Goal: Contribute content: Add original content to the website for others to see

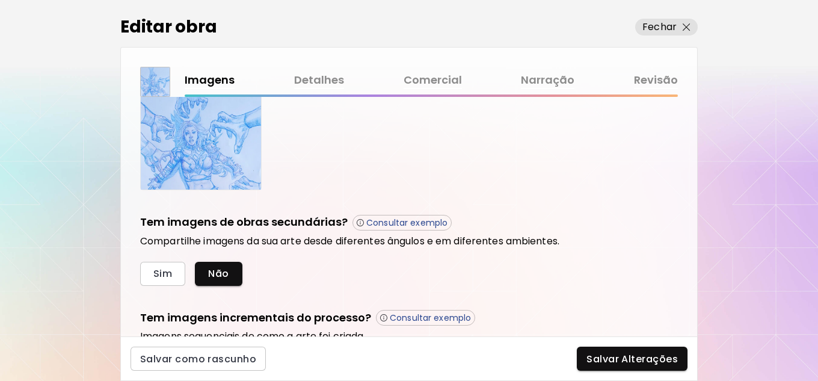
scroll to position [217, 0]
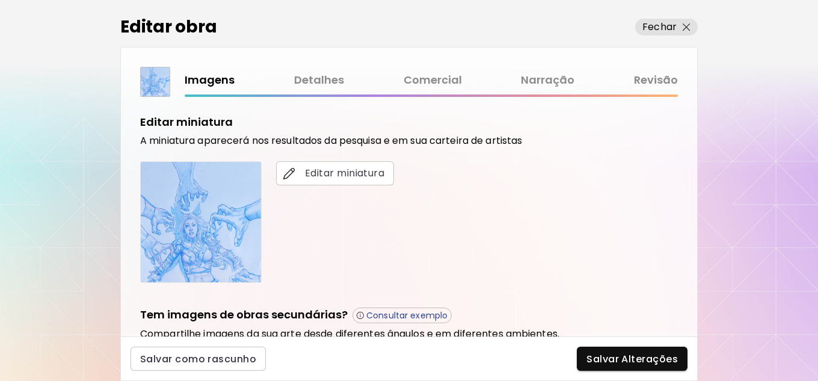
click at [315, 81] on link "Detalhes" at bounding box center [319, 80] width 50 height 17
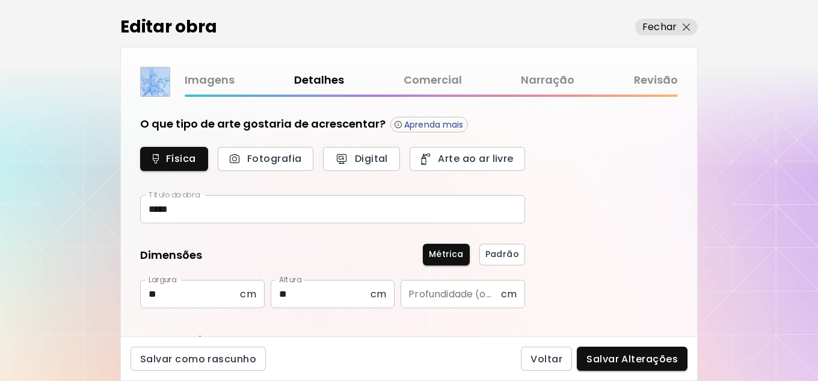
type input "*******"
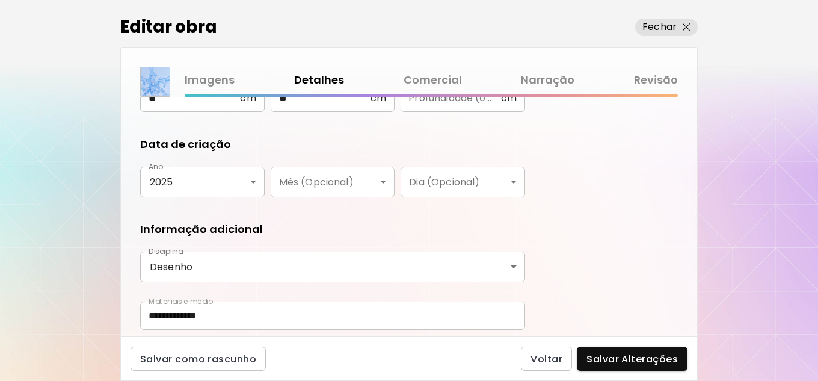
scroll to position [177, 0]
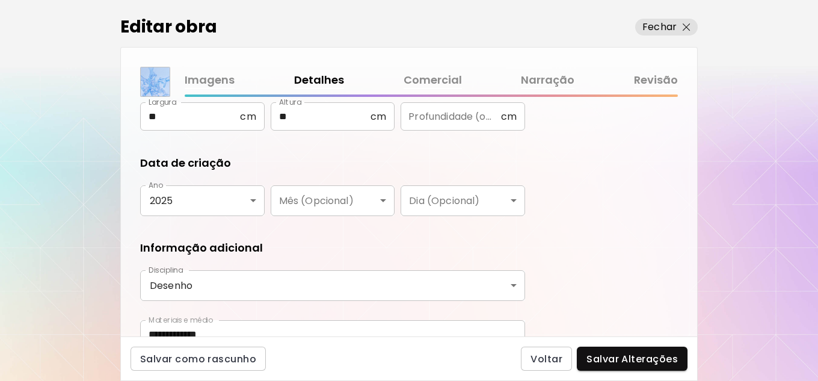
click at [444, 80] on link "Comercial" at bounding box center [433, 80] width 58 height 17
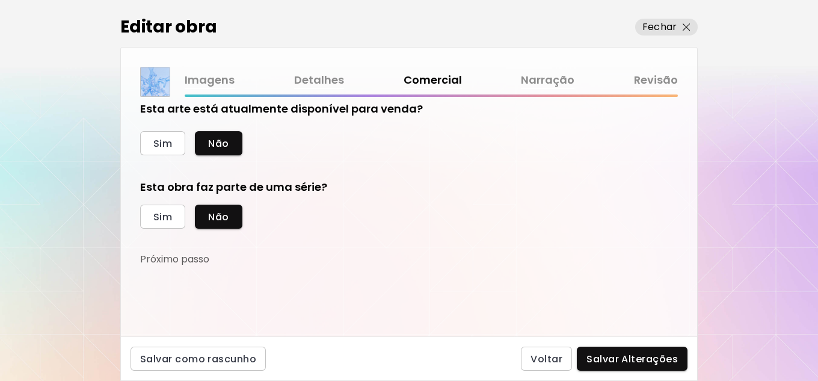
scroll to position [19, 0]
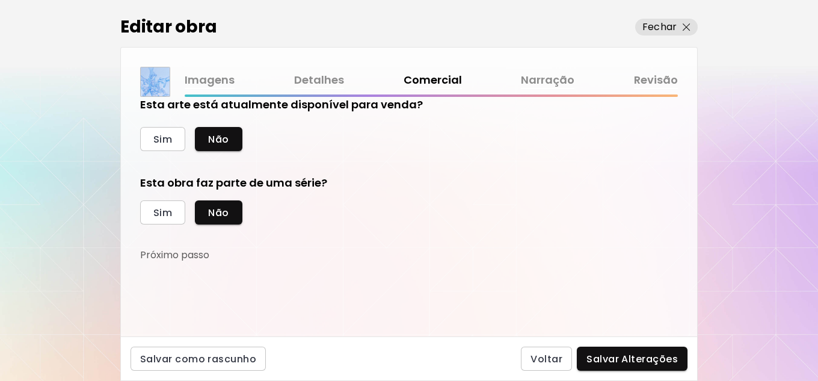
click at [535, 82] on link "Narração" at bounding box center [548, 80] width 54 height 17
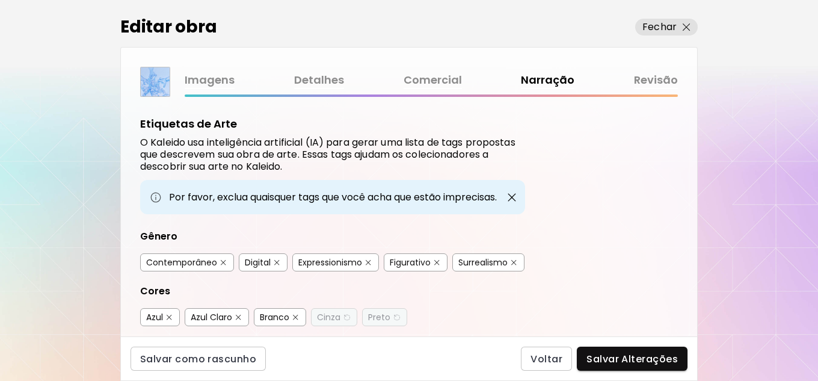
click at [327, 77] on link "Detalhes" at bounding box center [319, 80] width 50 height 17
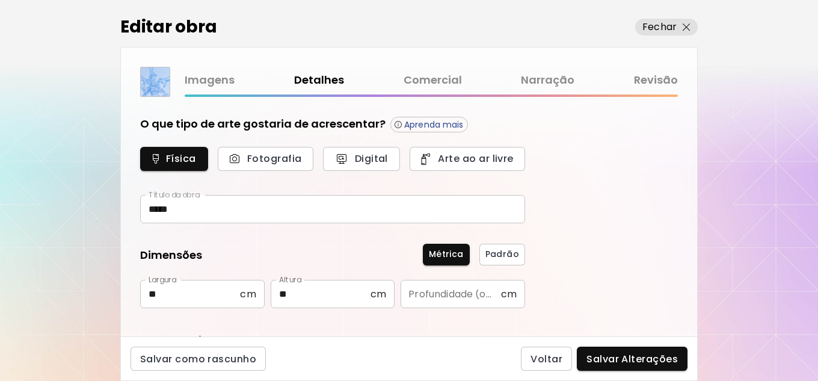
type input "*******"
click at [653, 74] on link "Revisão" at bounding box center [656, 80] width 44 height 17
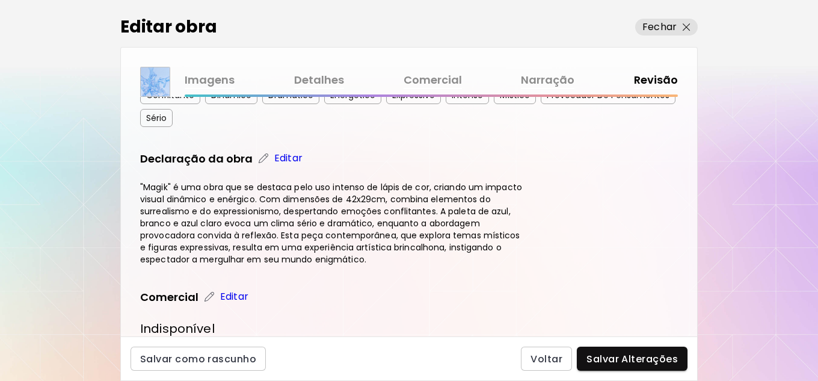
scroll to position [345, 0]
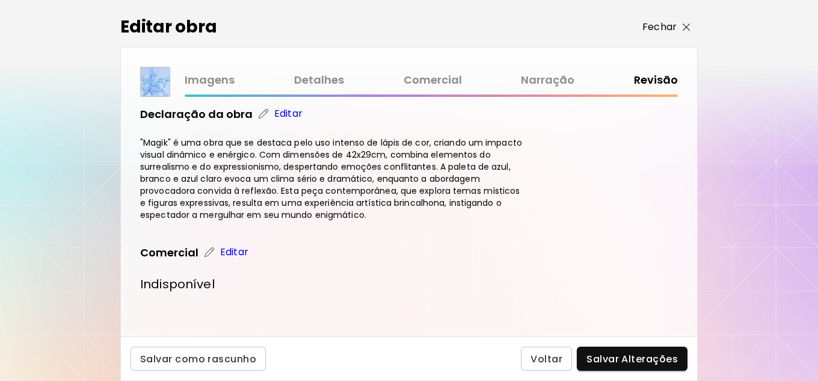
click at [688, 25] on img "button" at bounding box center [687, 27] width 8 height 8
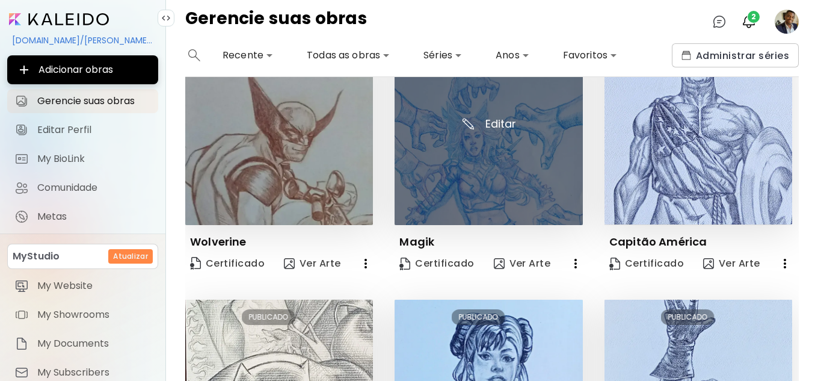
scroll to position [60, 0]
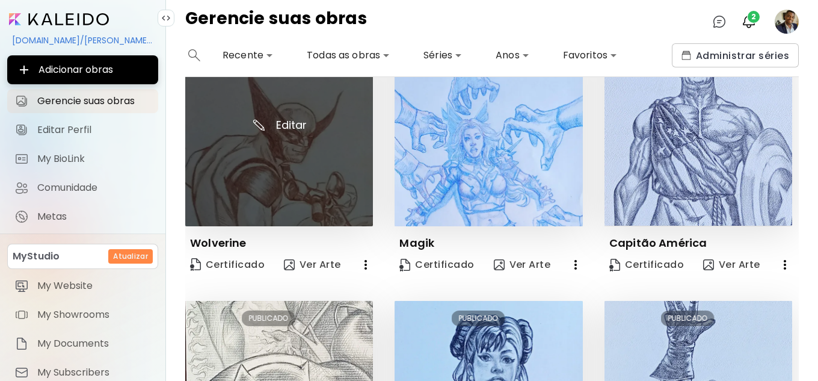
click at [312, 157] on img at bounding box center [279, 133] width 188 height 188
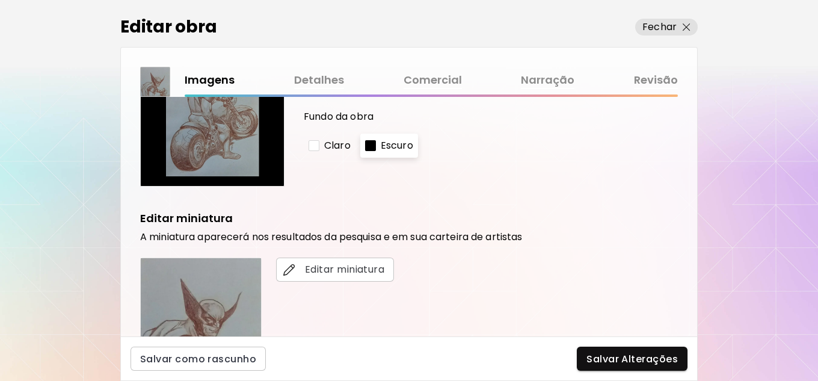
scroll to position [120, 0]
click at [691, 23] on button "Fechar" at bounding box center [666, 27] width 63 height 17
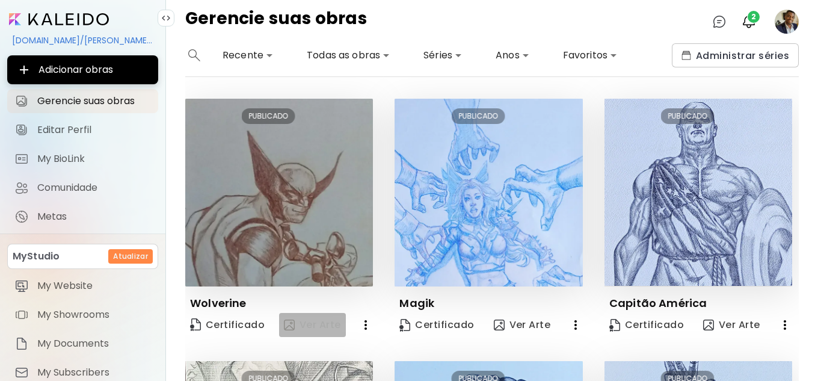
click at [334, 321] on span "Ver Arte" at bounding box center [312, 325] width 57 height 14
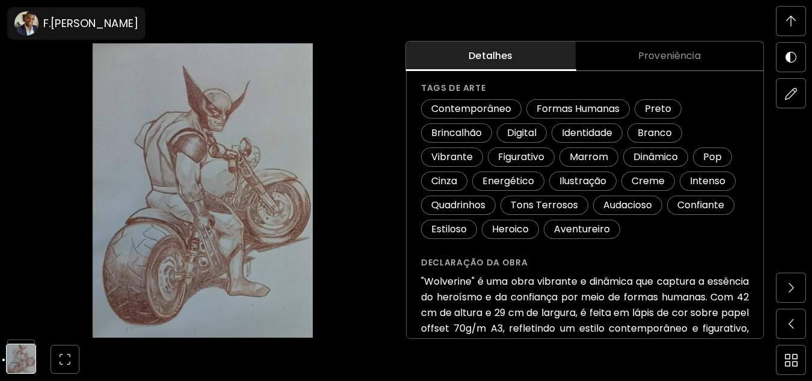
scroll to position [222, 0]
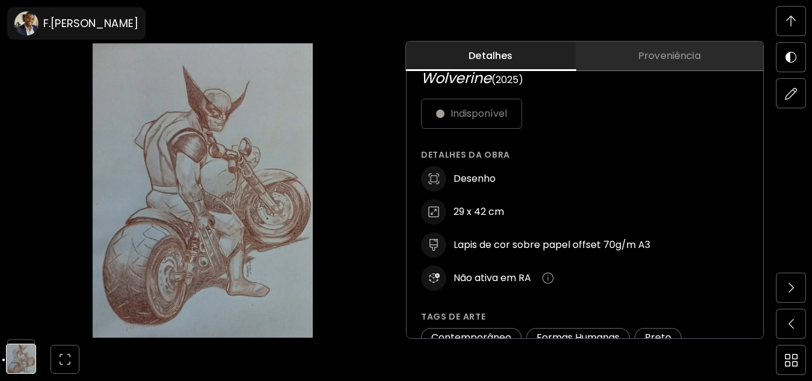
click at [679, 52] on span "Proveniência" at bounding box center [669, 56] width 173 height 14
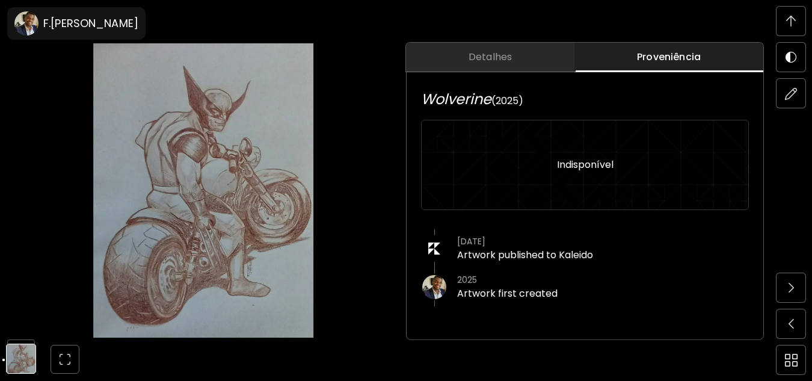
click at [490, 56] on span "Detalhes" at bounding box center [490, 57] width 154 height 14
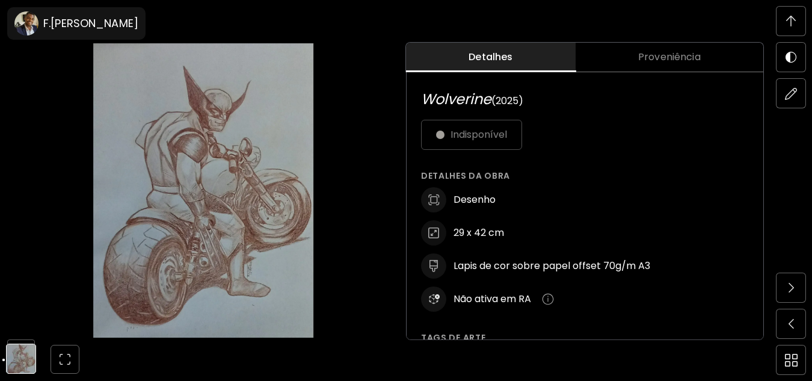
click at [790, 24] on img at bounding box center [791, 21] width 10 height 11
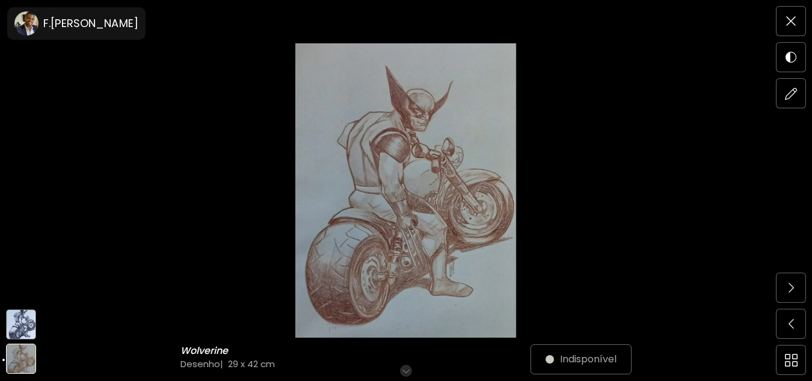
click at [17, 324] on img at bounding box center [21, 324] width 30 height 30
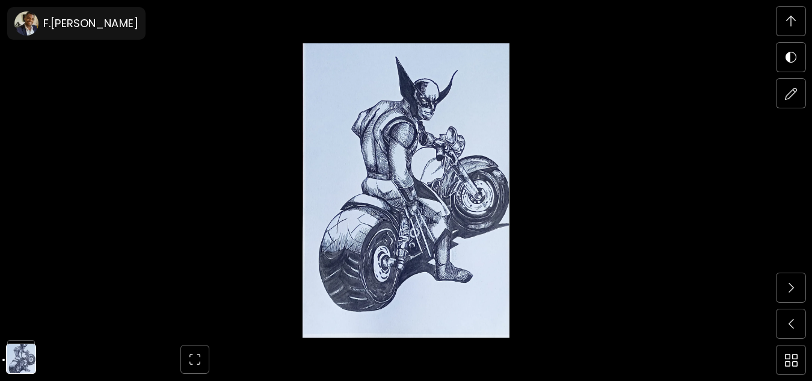
click at [664, 174] on img at bounding box center [406, 190] width 711 height 294
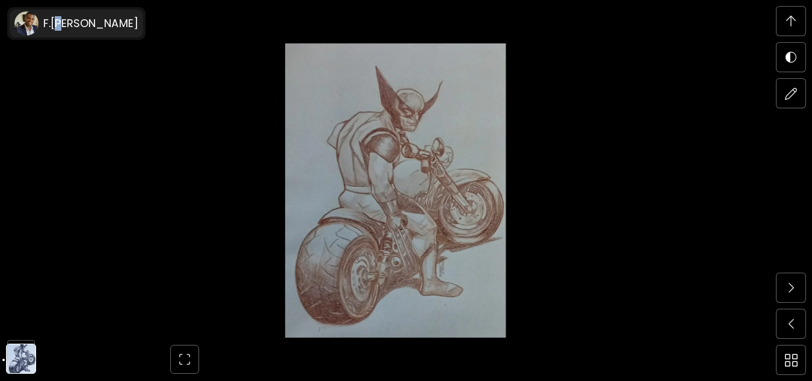
drag, startPoint x: 57, startPoint y: 27, endPoint x: 64, endPoint y: 25, distance: 7.6
click at [64, 25] on h6 "F.[PERSON_NAME]" at bounding box center [90, 23] width 95 height 14
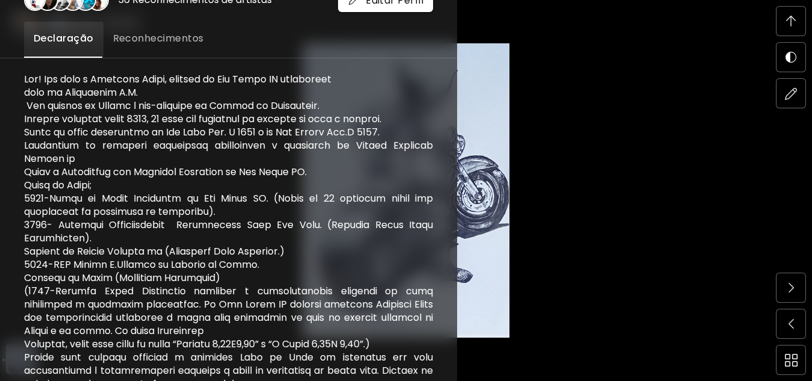
scroll to position [194, 0]
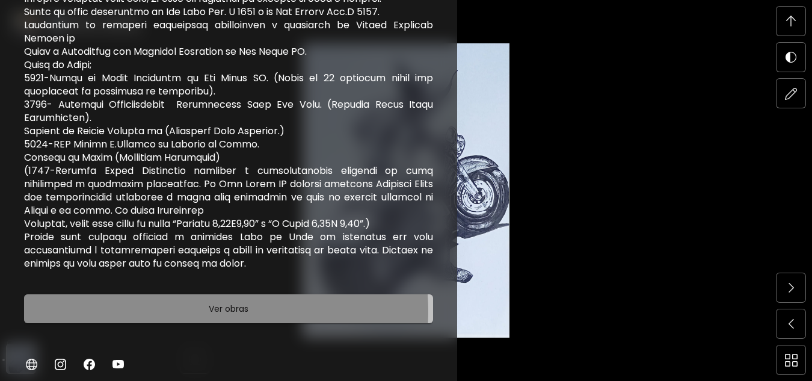
click at [194, 311] on span "Ver obras" at bounding box center [228, 308] width 379 height 14
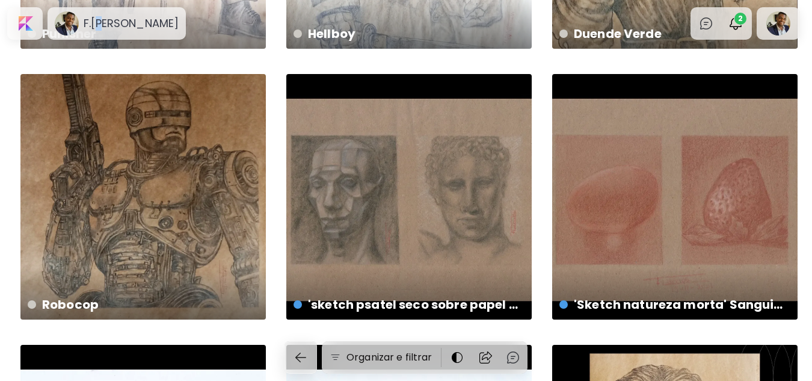
scroll to position [2504, 0]
